Goal: Task Accomplishment & Management: Manage account settings

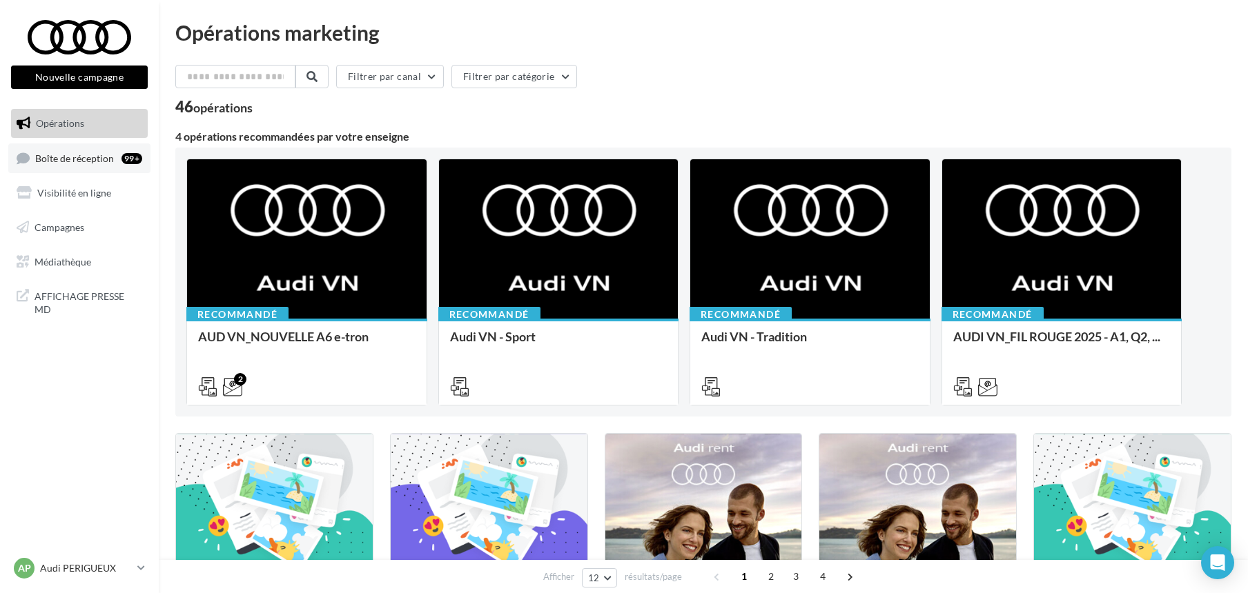
click at [50, 153] on span "Boîte de réception" at bounding box center [74, 158] width 79 height 12
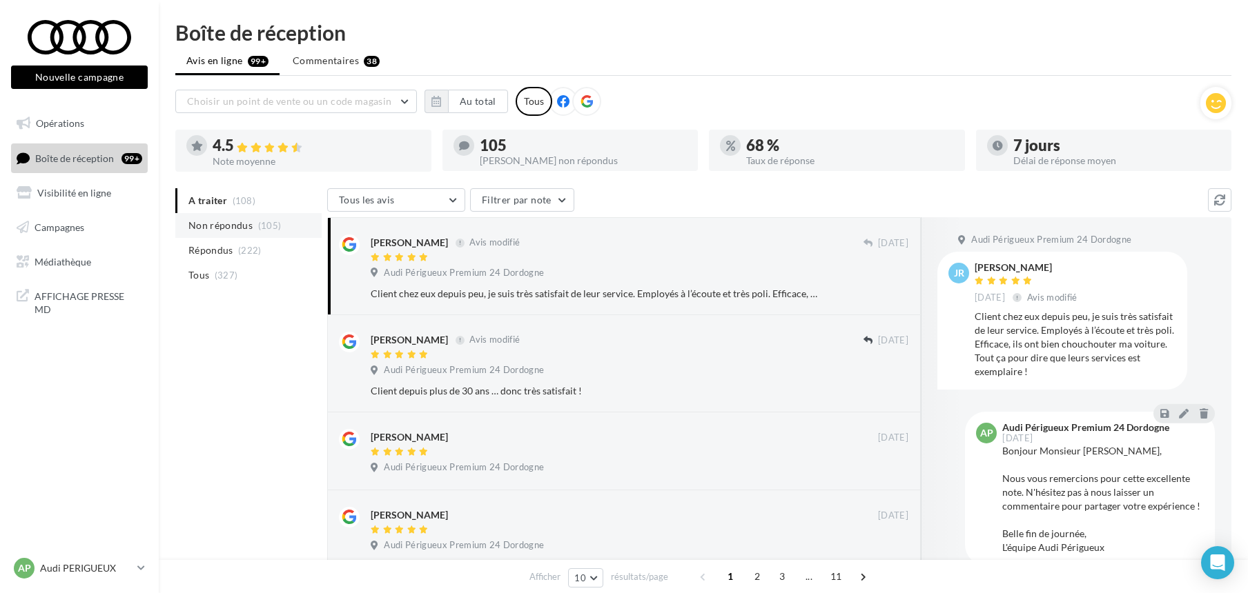
click at [219, 224] on span "Non répondus" at bounding box center [220, 226] width 64 height 14
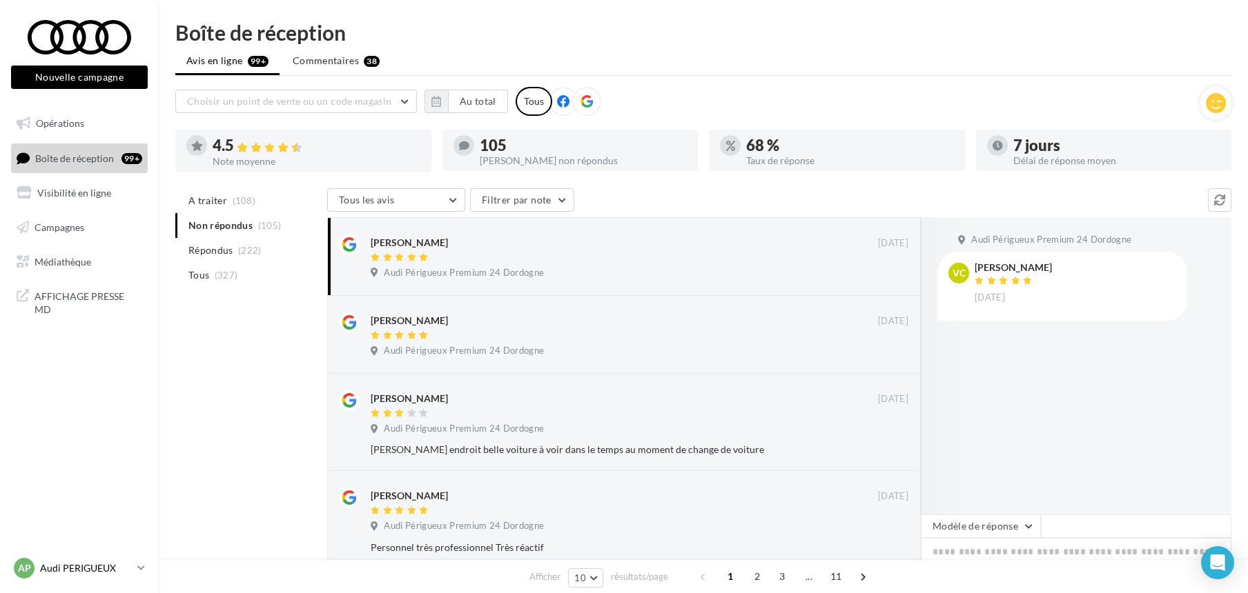
click at [89, 567] on p "Audi PERIGUEUX" at bounding box center [86, 569] width 92 height 14
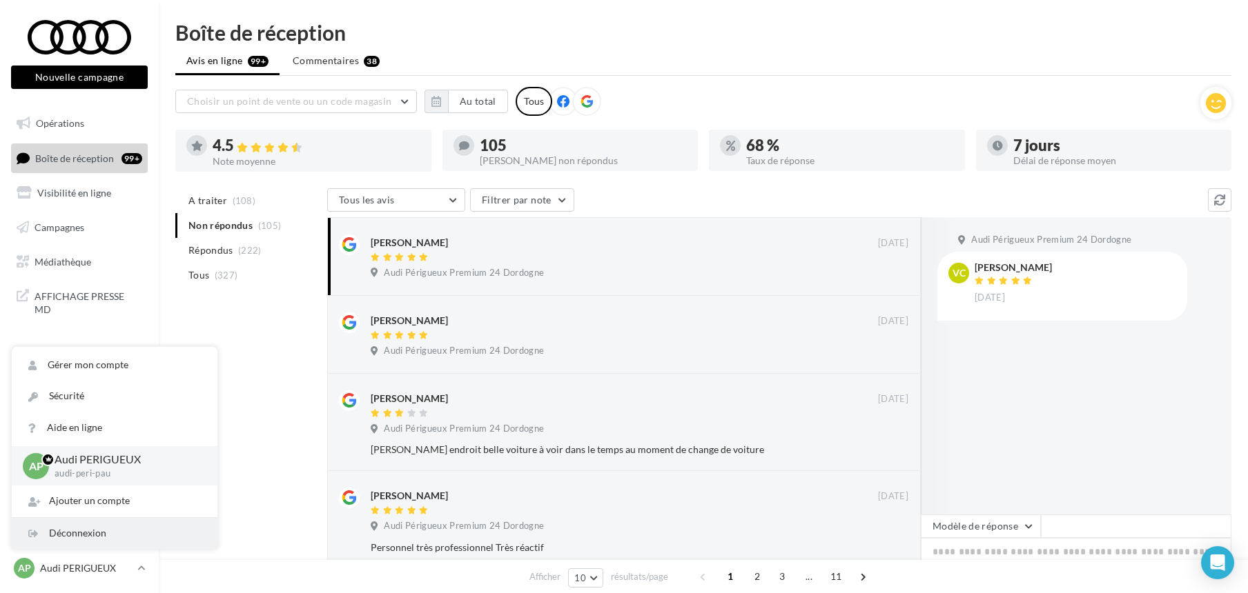
click at [84, 530] on div "Déconnexion" at bounding box center [115, 533] width 206 height 31
